Goal: Information Seeking & Learning: Find specific fact

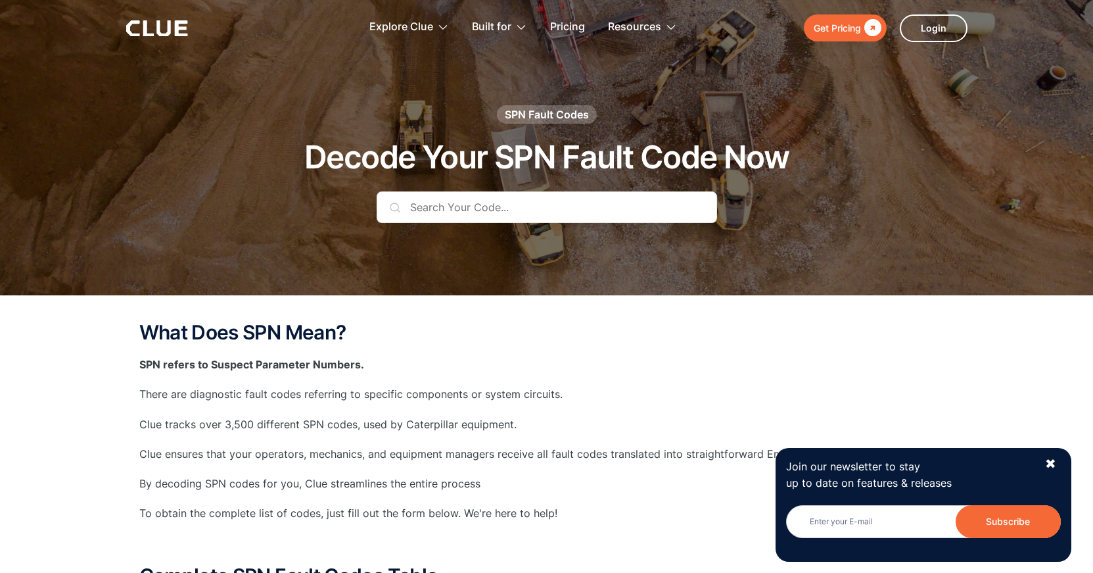
click at [478, 216] on input "text" at bounding box center [547, 207] width 341 height 32
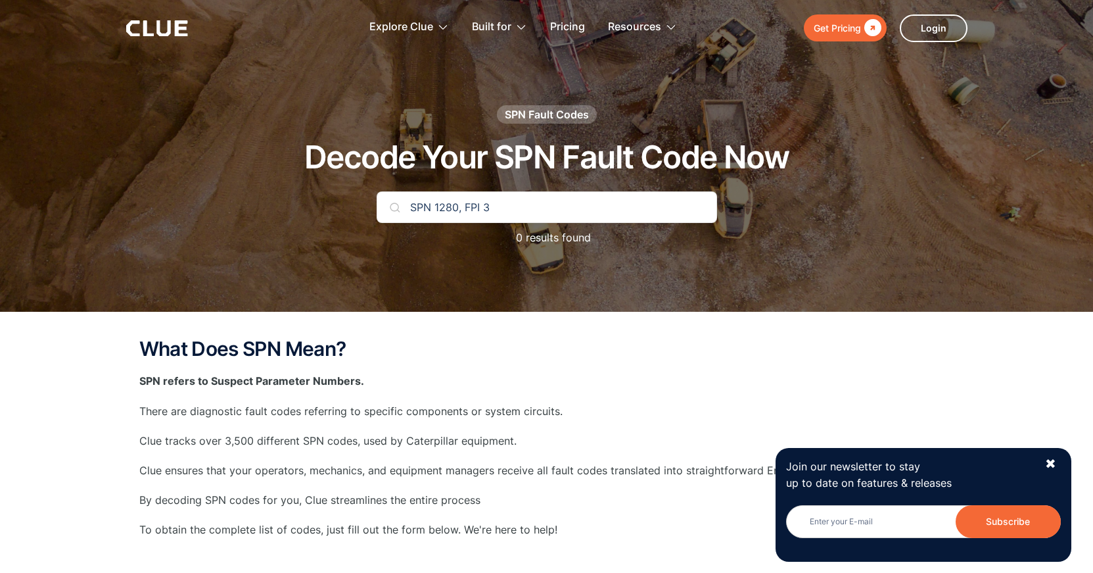
click at [640, 207] on input "SPN 1280, FPI 3" at bounding box center [547, 207] width 341 height 32
drag, startPoint x: 492, startPoint y: 205, endPoint x: 458, endPoint y: 199, distance: 34.7
click at [458, 199] on input "SPN 1280, FPI 3" at bounding box center [547, 207] width 341 height 32
click at [1049, 460] on div "✖" at bounding box center [1050, 464] width 11 height 16
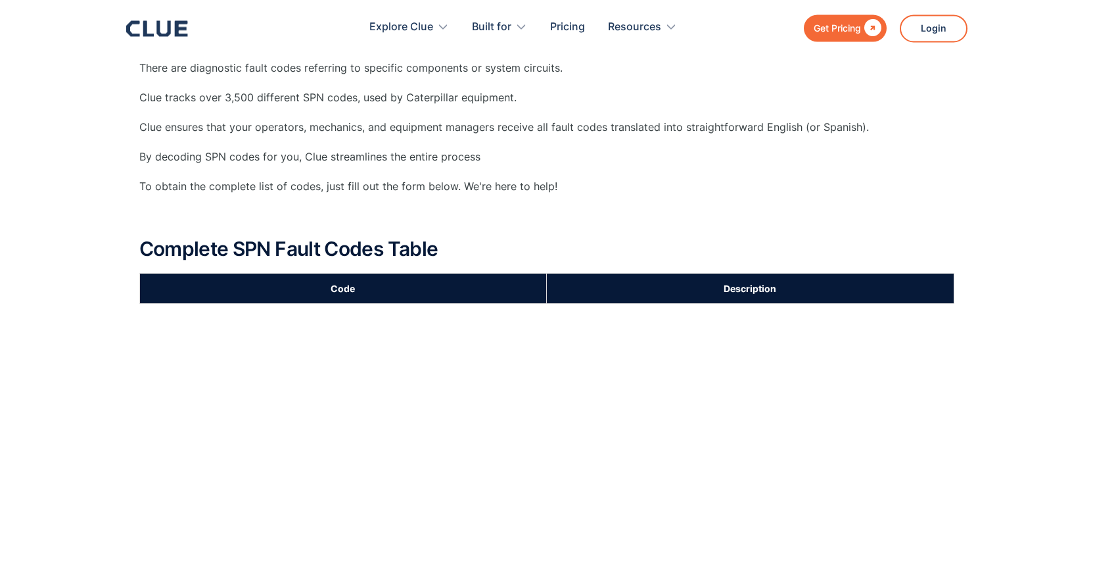
scroll to position [268, 0]
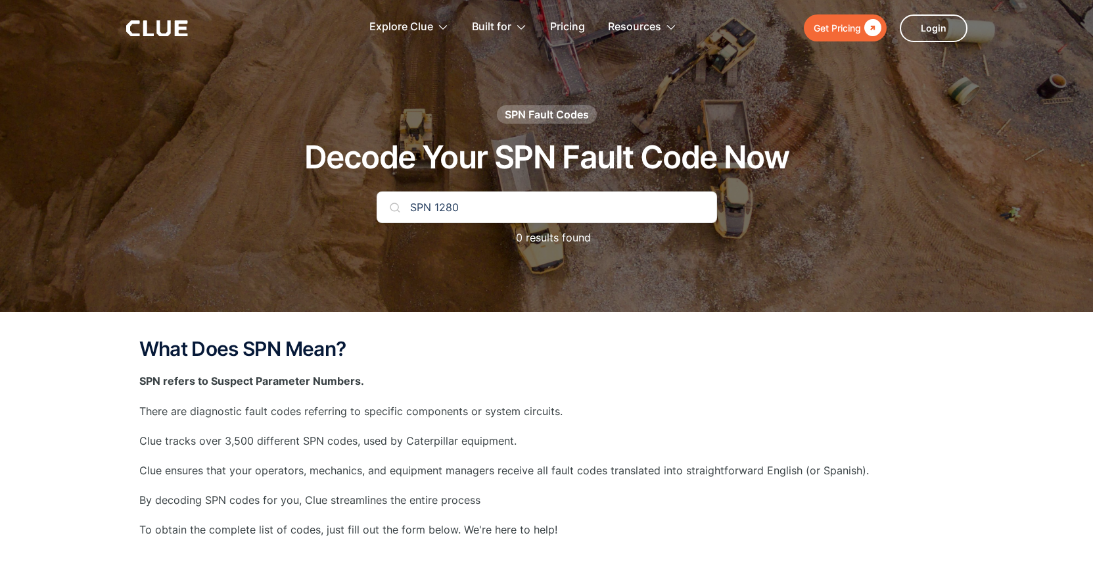
click at [454, 202] on input "SPN 1280" at bounding box center [547, 207] width 341 height 32
click at [437, 207] on input "SPN 1280" at bounding box center [547, 207] width 341 height 32
drag, startPoint x: 458, startPoint y: 210, endPoint x: 433, endPoint y: 204, distance: 24.9
click at [433, 204] on input "SPN1280" at bounding box center [547, 207] width 341 height 32
click at [435, 201] on input "SPN3671" at bounding box center [547, 207] width 341 height 32
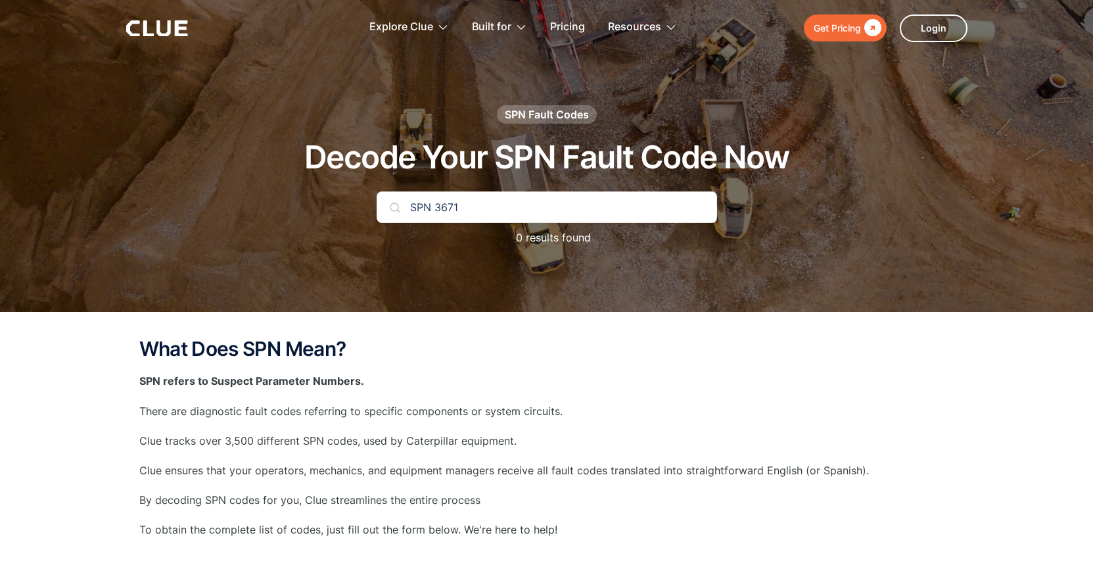
type input "SPN 3671"
